Goal: Find contact information: Find contact information

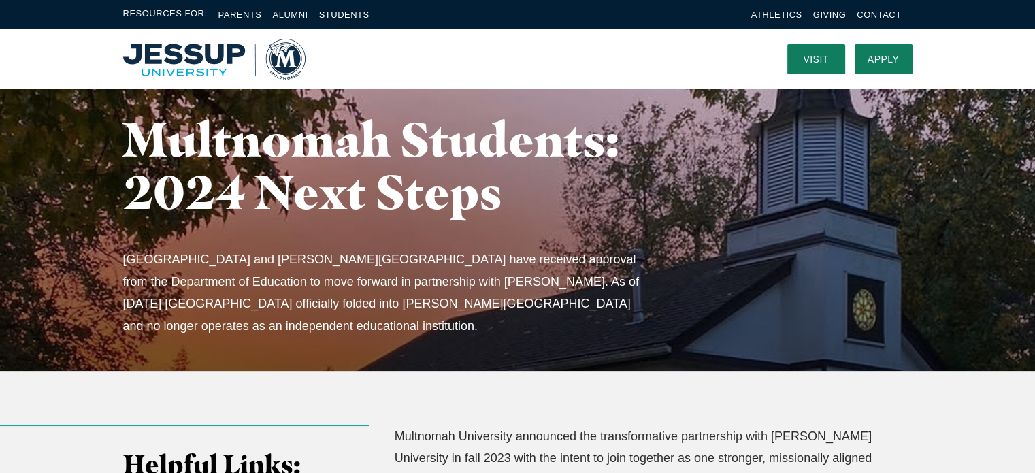
scroll to position [68, 0]
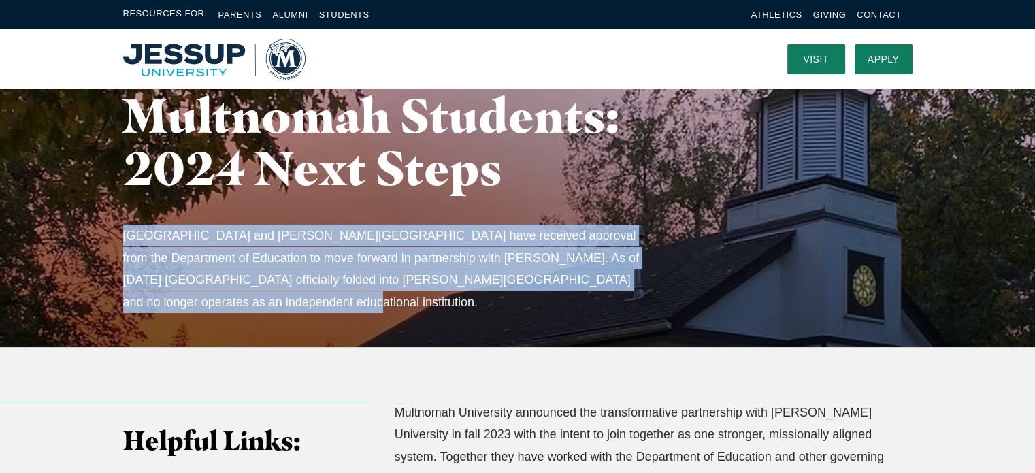
drag, startPoint x: 119, startPoint y: 233, endPoint x: 264, endPoint y: 298, distance: 159.0
click at [264, 298] on div "Multnomah Students: 2024 Next Steps Multnomah University and Jessup University …" at bounding box center [517, 203] width 871 height 288
copy p "Multnomah University and Jessup University have received approval from the Depa…"
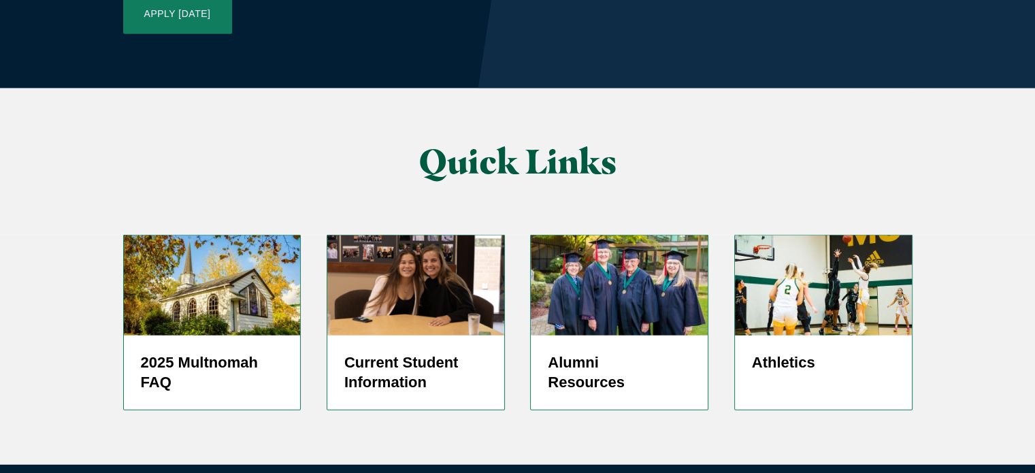
scroll to position [3384, 0]
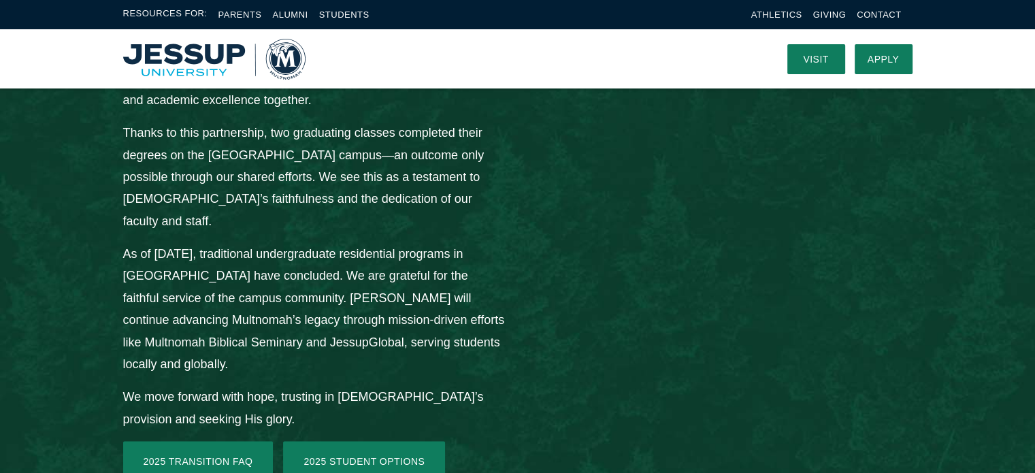
scroll to position [1411, 0]
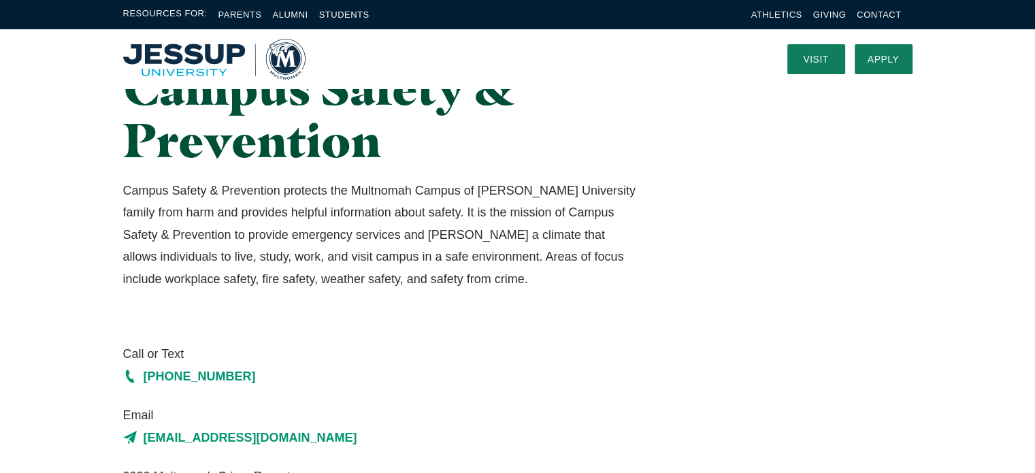
scroll to position [204, 0]
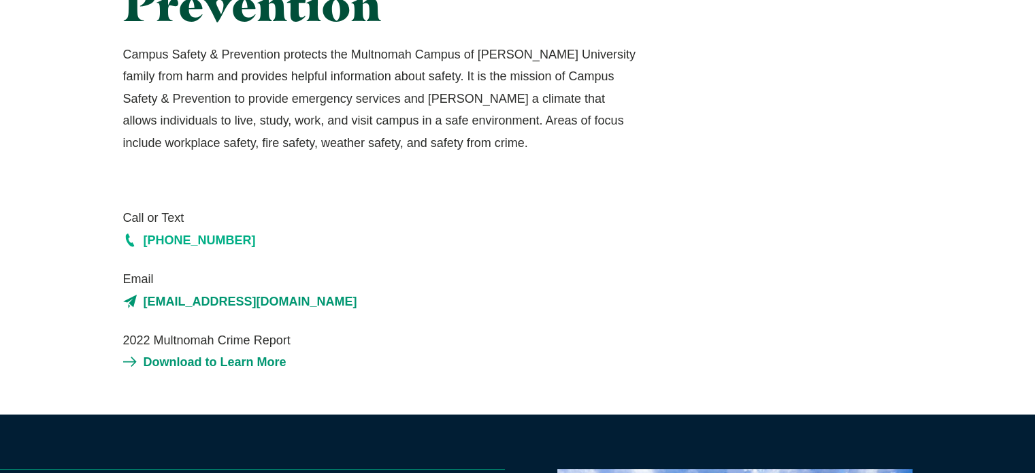
drag, startPoint x: 242, startPoint y: 228, endPoint x: 233, endPoint y: 248, distance: 22.5
click at [233, 248] on div "Call or Text (503) 251-6499" at bounding box center [382, 229] width 518 height 44
copy div "(503) 251-6499"
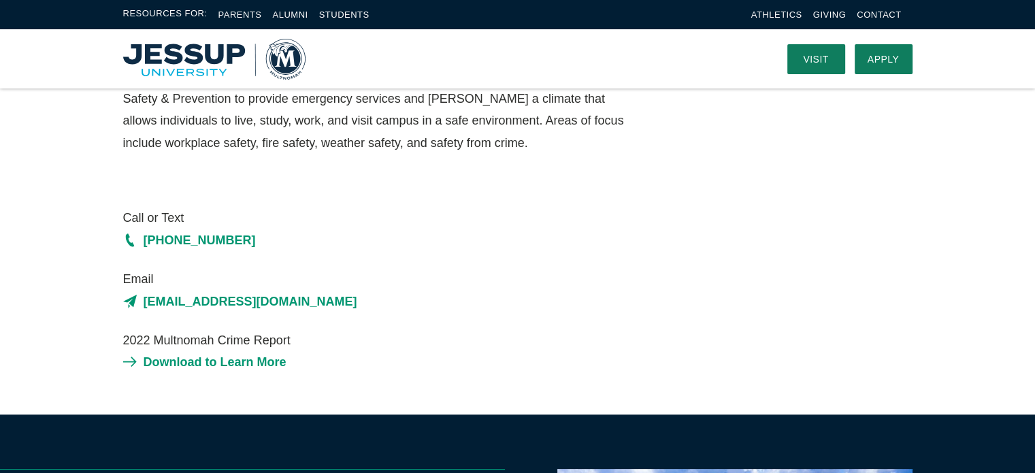
scroll to position [0, 0]
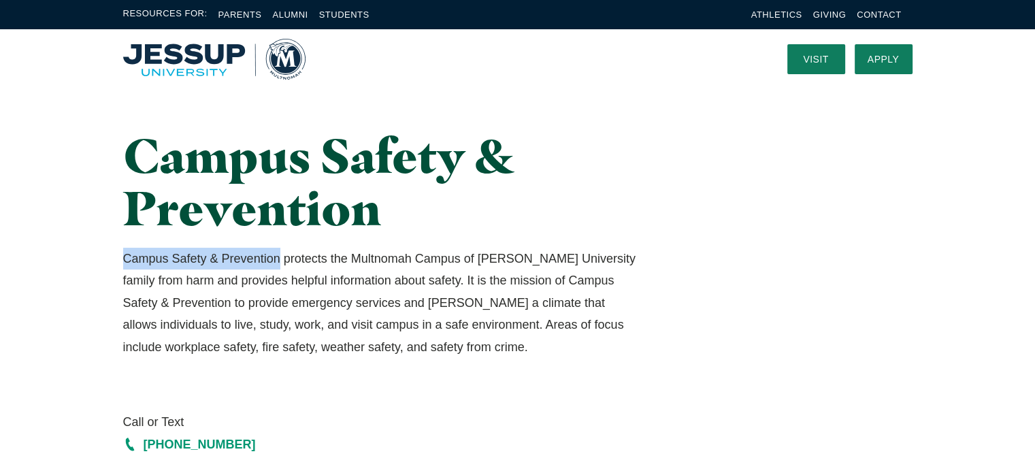
drag, startPoint x: 125, startPoint y: 257, endPoint x: 279, endPoint y: 261, distance: 153.8
click at [279, 261] on p "Campus Safety & Prevention protects the Multnomah Campus of Jessup University f…" at bounding box center [382, 303] width 518 height 110
copy p "Campus Safety & Prevention"
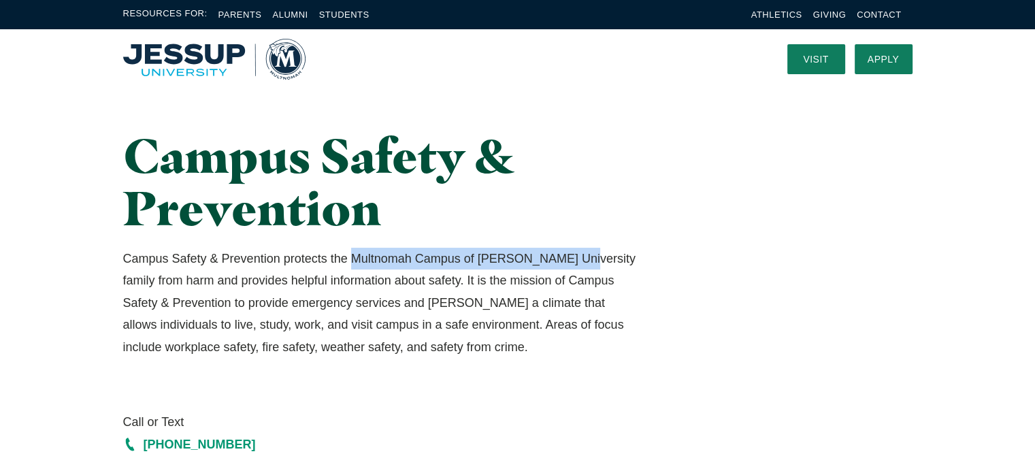
drag, startPoint x: 352, startPoint y: 259, endPoint x: 574, endPoint y: 264, distance: 221.9
click at [574, 264] on p "Campus Safety & Prevention protects the Multnomah Campus of Jessup University f…" at bounding box center [382, 303] width 518 height 110
copy p "Multnomah Campus of Jessup University"
click at [179, 73] on img "Home" at bounding box center [214, 59] width 182 height 41
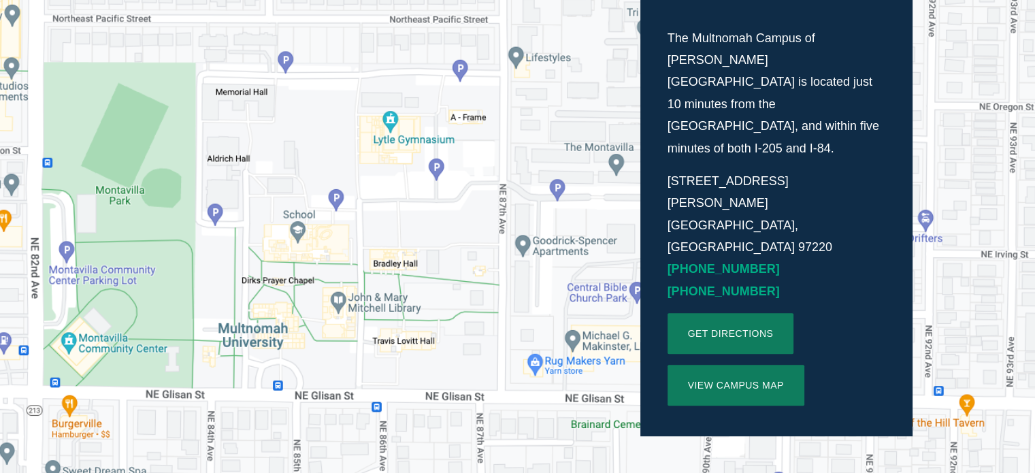
scroll to position [408, 0]
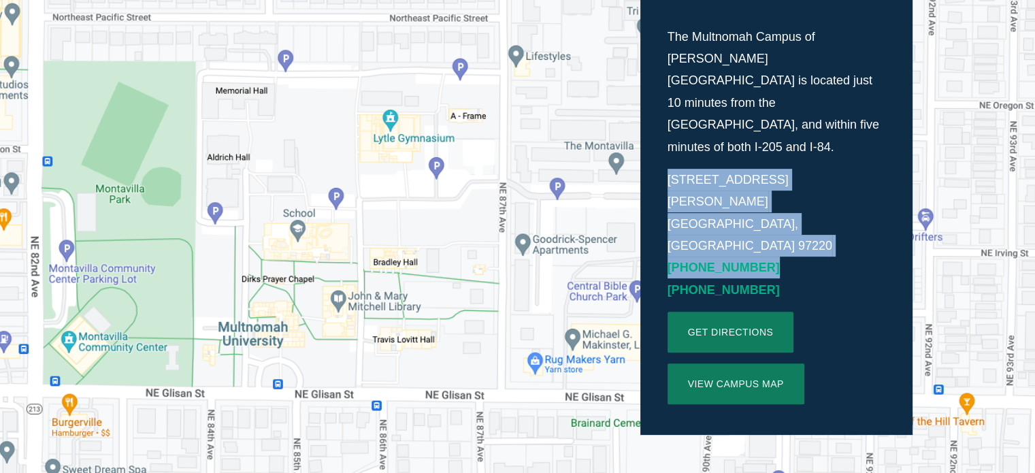
drag, startPoint x: 770, startPoint y: 185, endPoint x: 664, endPoint y: 135, distance: 117.2
click at [664, 135] on div "The Multnomah Campus of Jessup University is located just 10 minutes from the P…" at bounding box center [776, 215] width 272 height 440
copy p "8435 NE Glisan St. Portland, OR 97220 (503) 255-0332"
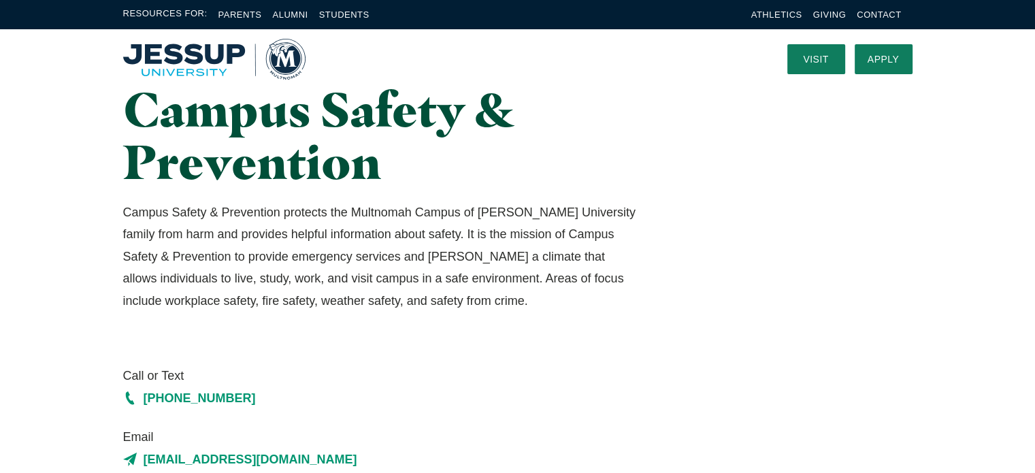
scroll to position [340, 0]
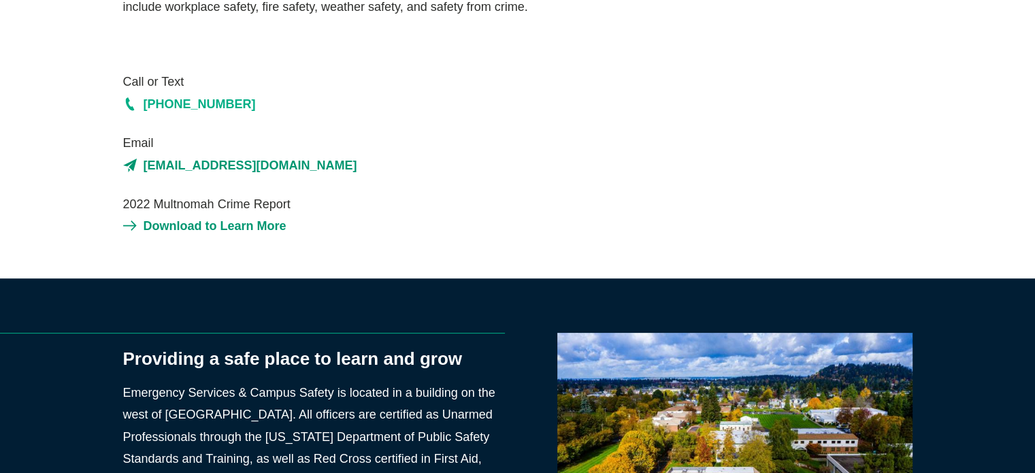
drag, startPoint x: 159, startPoint y: 76, endPoint x: 225, endPoint y: 108, distance: 74.0
click at [225, 108] on div "Call or Text [PHONE_NUMBER]" at bounding box center [382, 93] width 518 height 44
drag, startPoint x: 161, startPoint y: 140, endPoint x: 325, endPoint y: 169, distance: 167.2
click at [325, 169] on div "Email [EMAIL_ADDRESS][DOMAIN_NAME]" at bounding box center [382, 154] width 518 height 44
copy div "[EMAIL_ADDRESS][DOMAIN_NAME]"
